Goal: Task Accomplishment & Management: Manage account settings

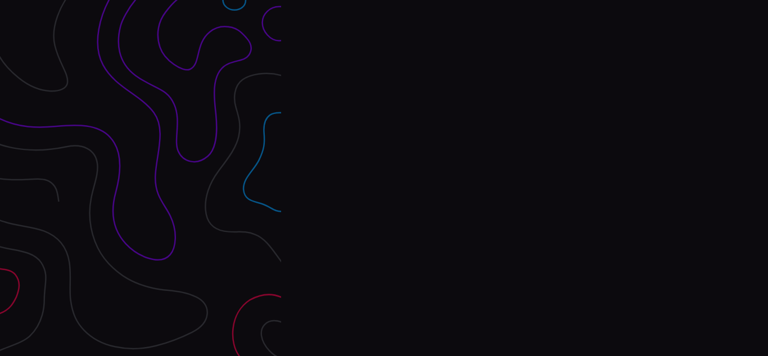
click at [384, 178] on div "Interpres Baseline & prioritize your security posture Email Login Visit Website" at bounding box center [524, 178] width 487 height 356
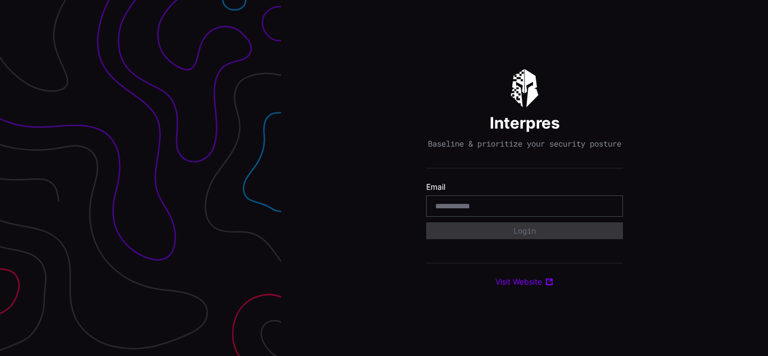
click at [384, 178] on div "Interpres Baseline & prioritize your security posture Email Login Visit Website" at bounding box center [524, 178] width 487 height 356
